Goal: Find specific page/section: Find specific page/section

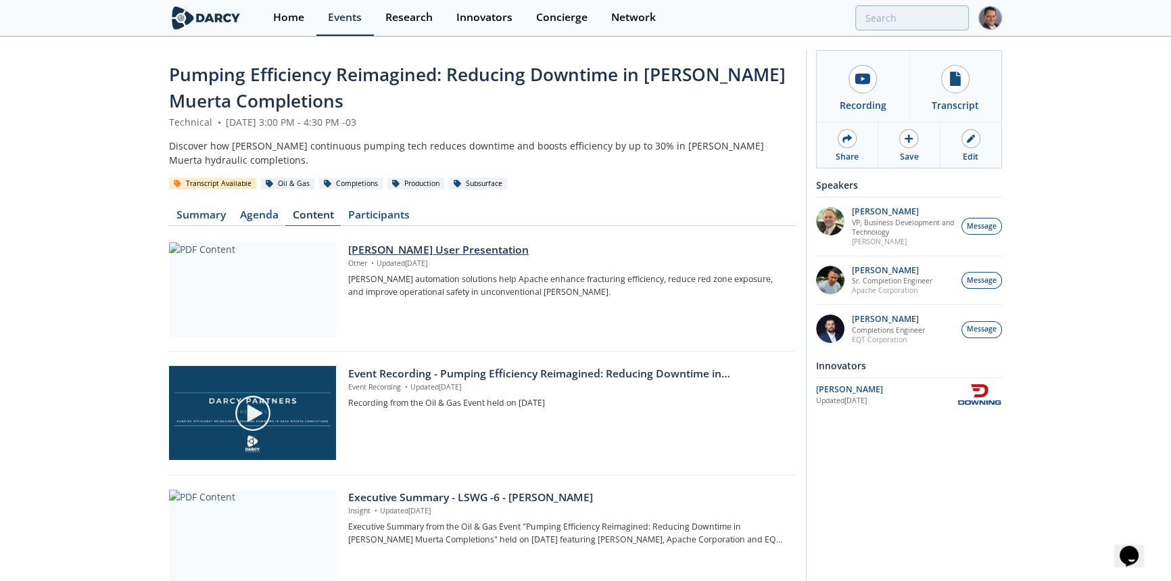
click at [454, 252] on div "Downing User Presentation" at bounding box center [567, 250] width 439 height 16
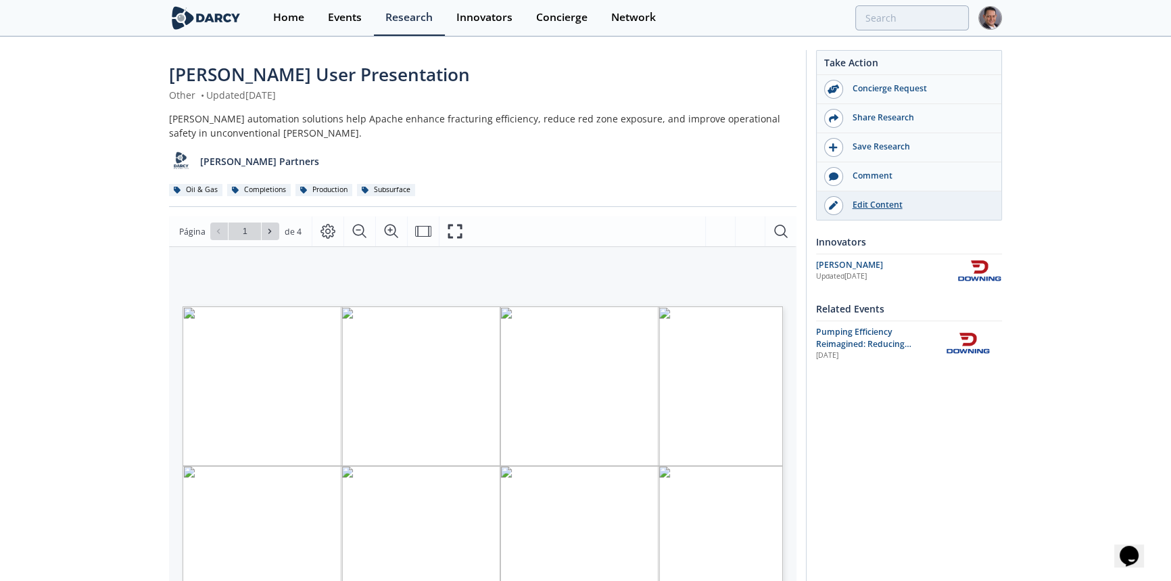
click at [869, 200] on div "Edit Content" at bounding box center [918, 205] width 151 height 12
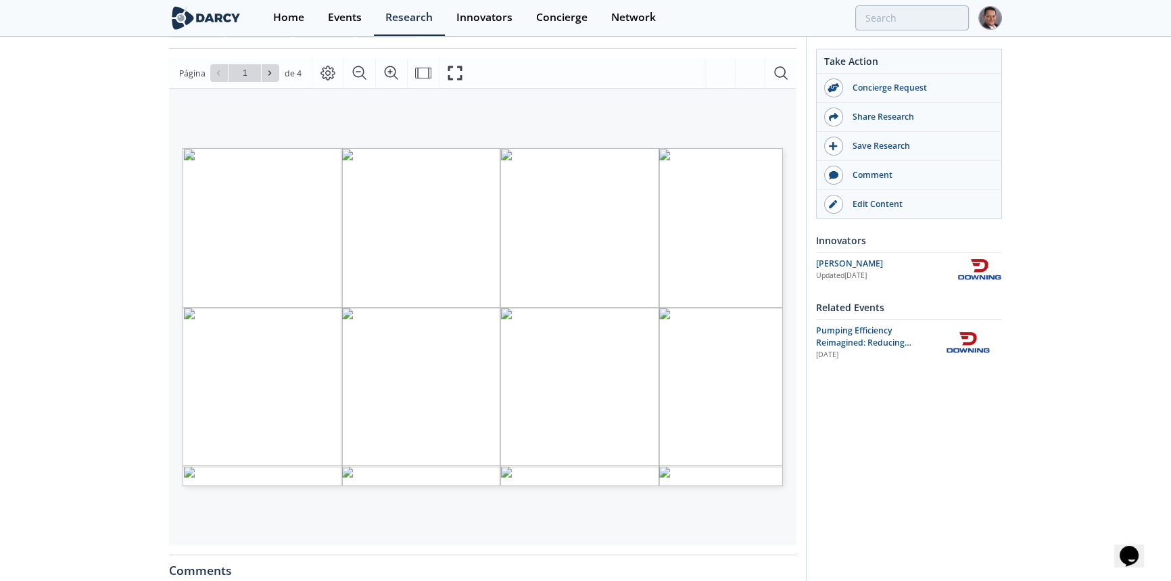
scroll to position [174, 0]
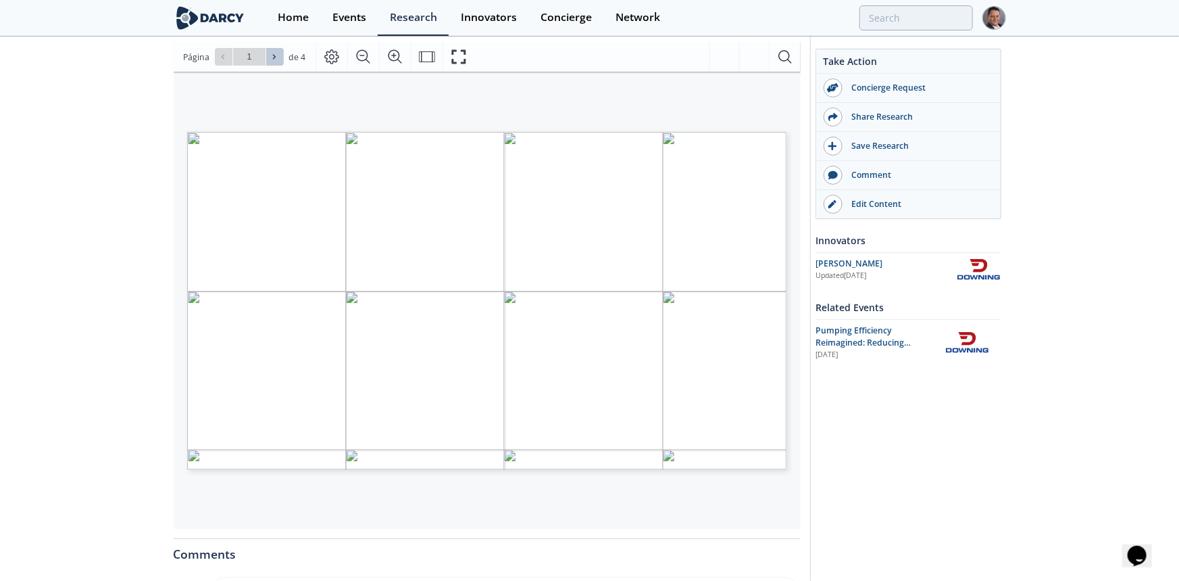
click at [277, 61] on span at bounding box center [274, 56] width 9 height 9
click at [222, 57] on icon at bounding box center [223, 57] width 8 height 8
type input "3"
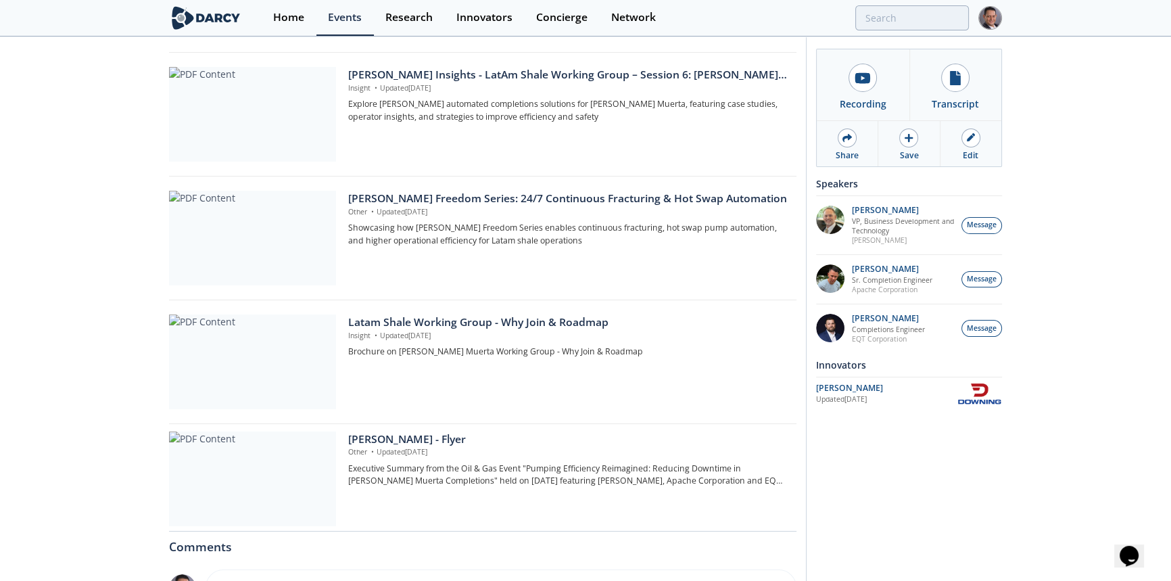
scroll to position [798, 0]
